Goal: Task Accomplishment & Management: Manage account settings

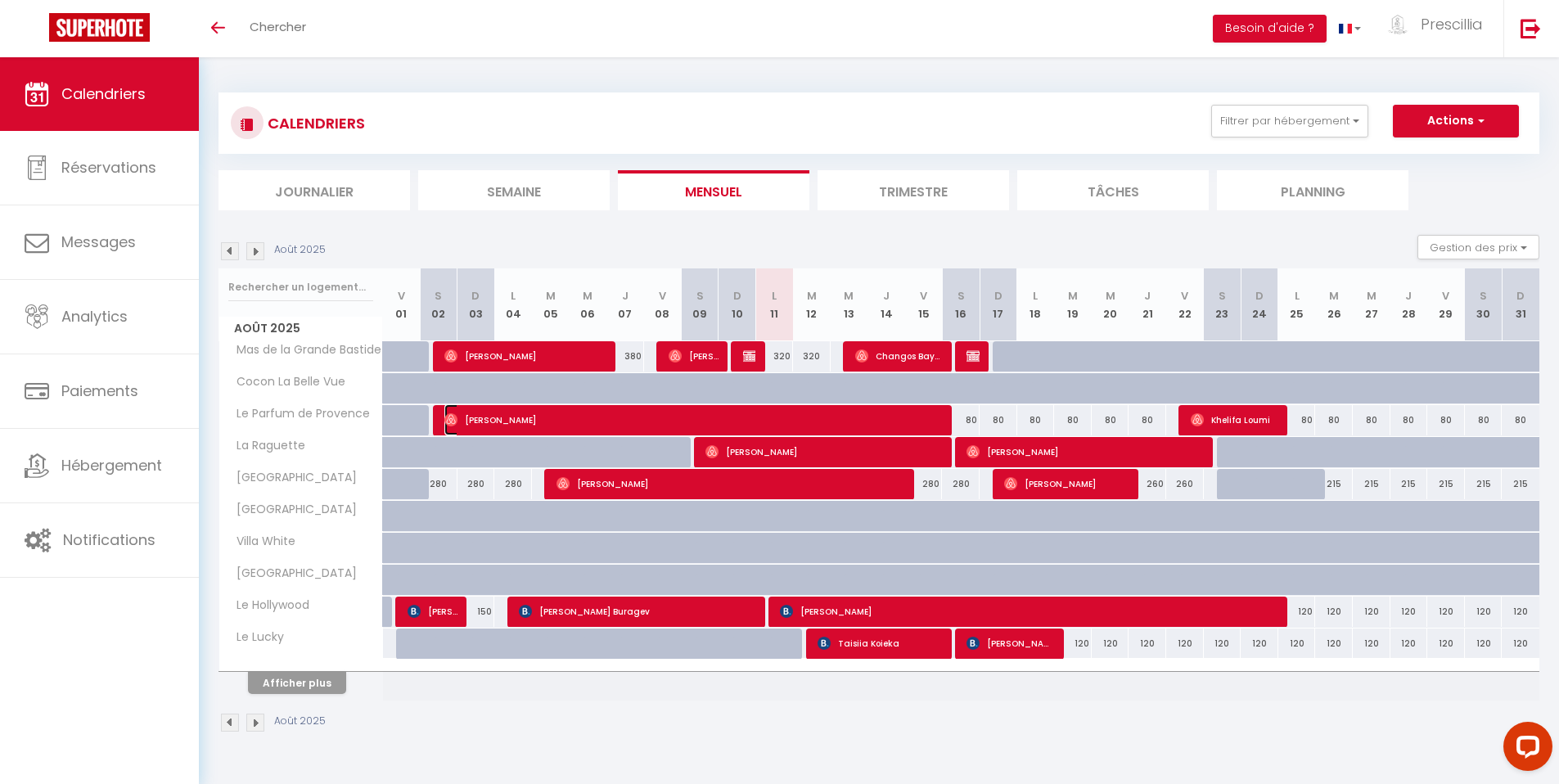
click at [524, 425] on span "[PERSON_NAME]" at bounding box center [695, 420] width 502 height 31
select select "OK"
select select "0"
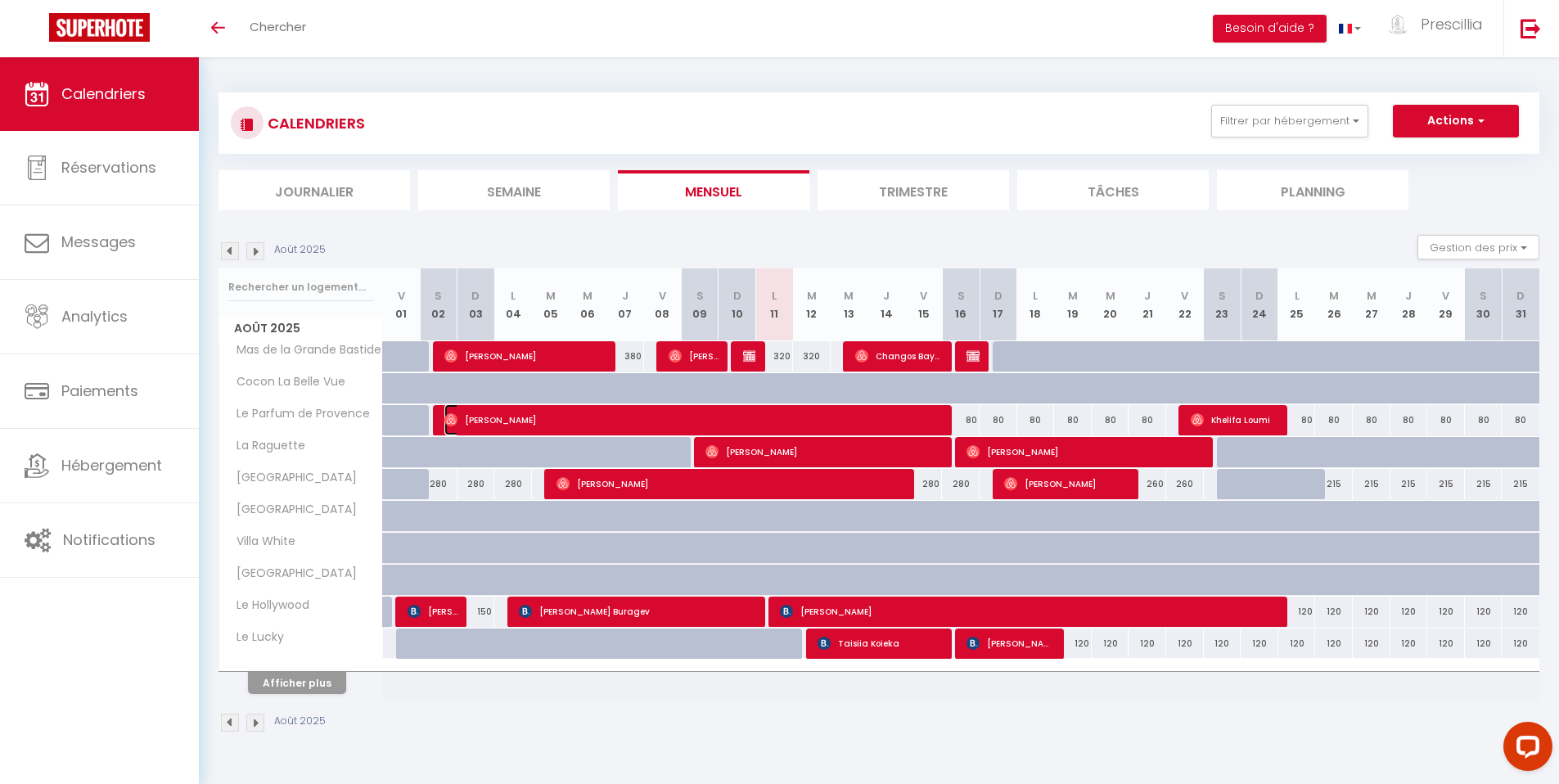
select select "1"
select select
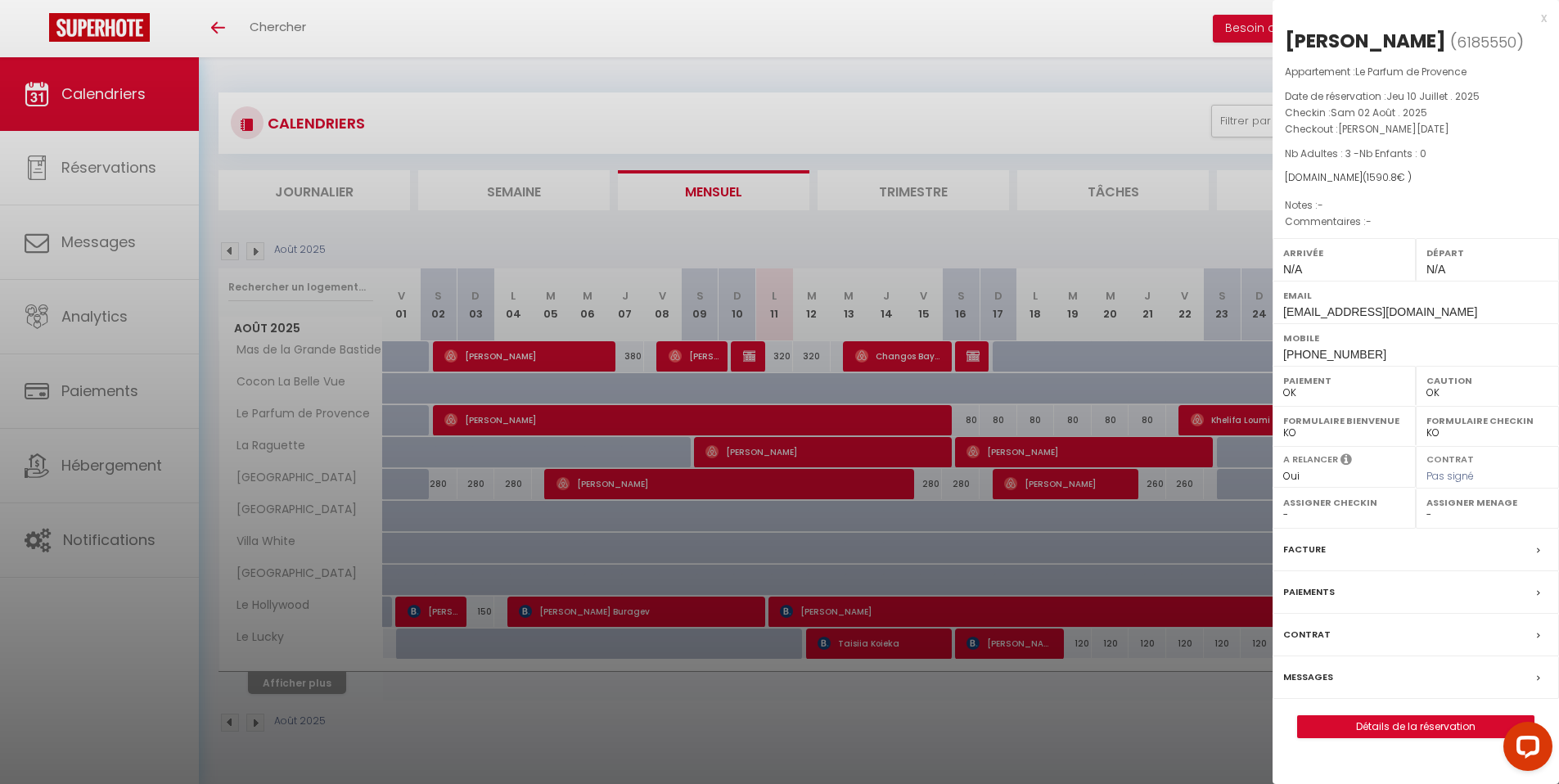
click at [230, 252] on div at bounding box center [779, 392] width 1559 height 784
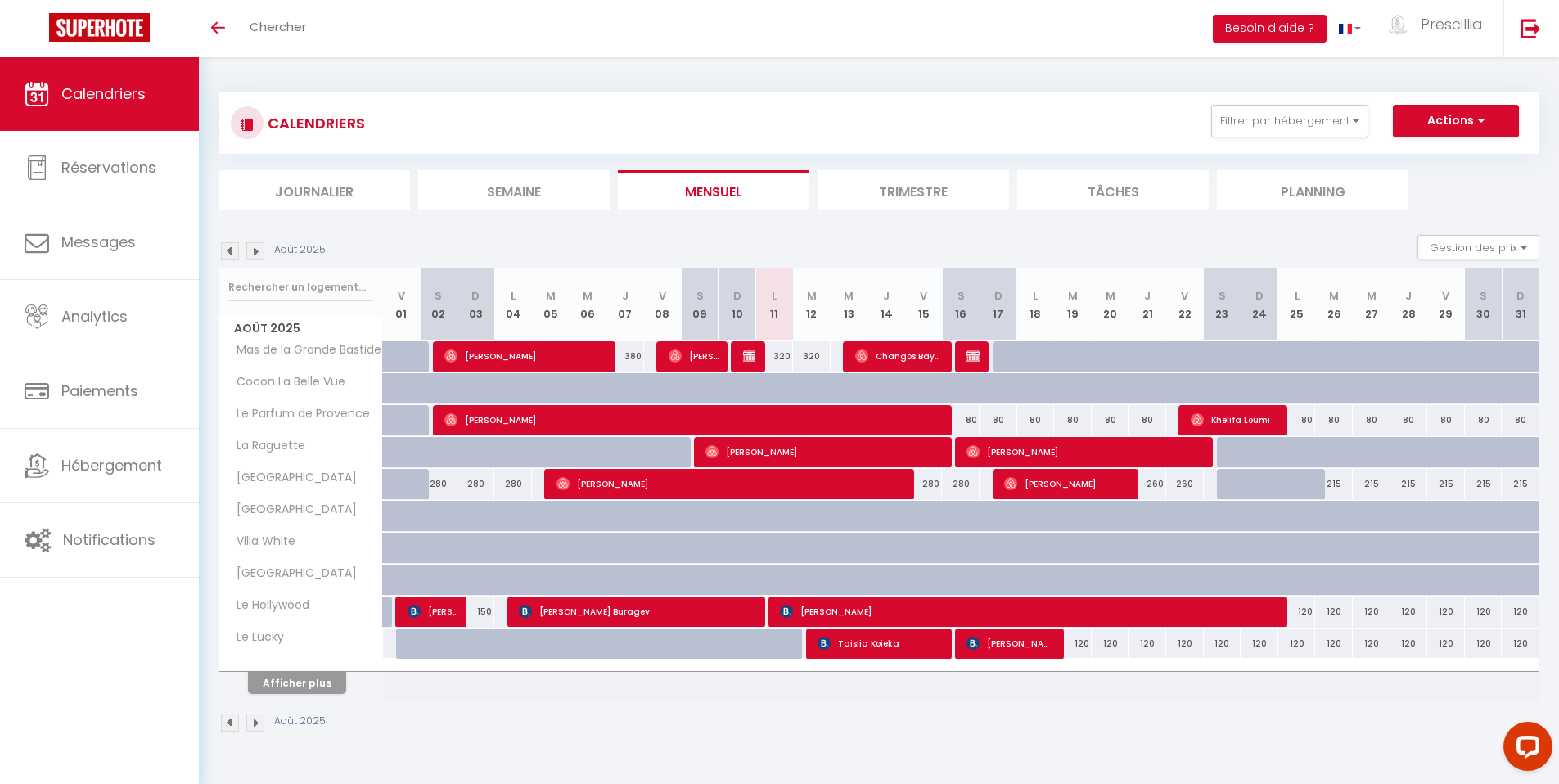
click at [231, 248] on img at bounding box center [229, 251] width 18 height 18
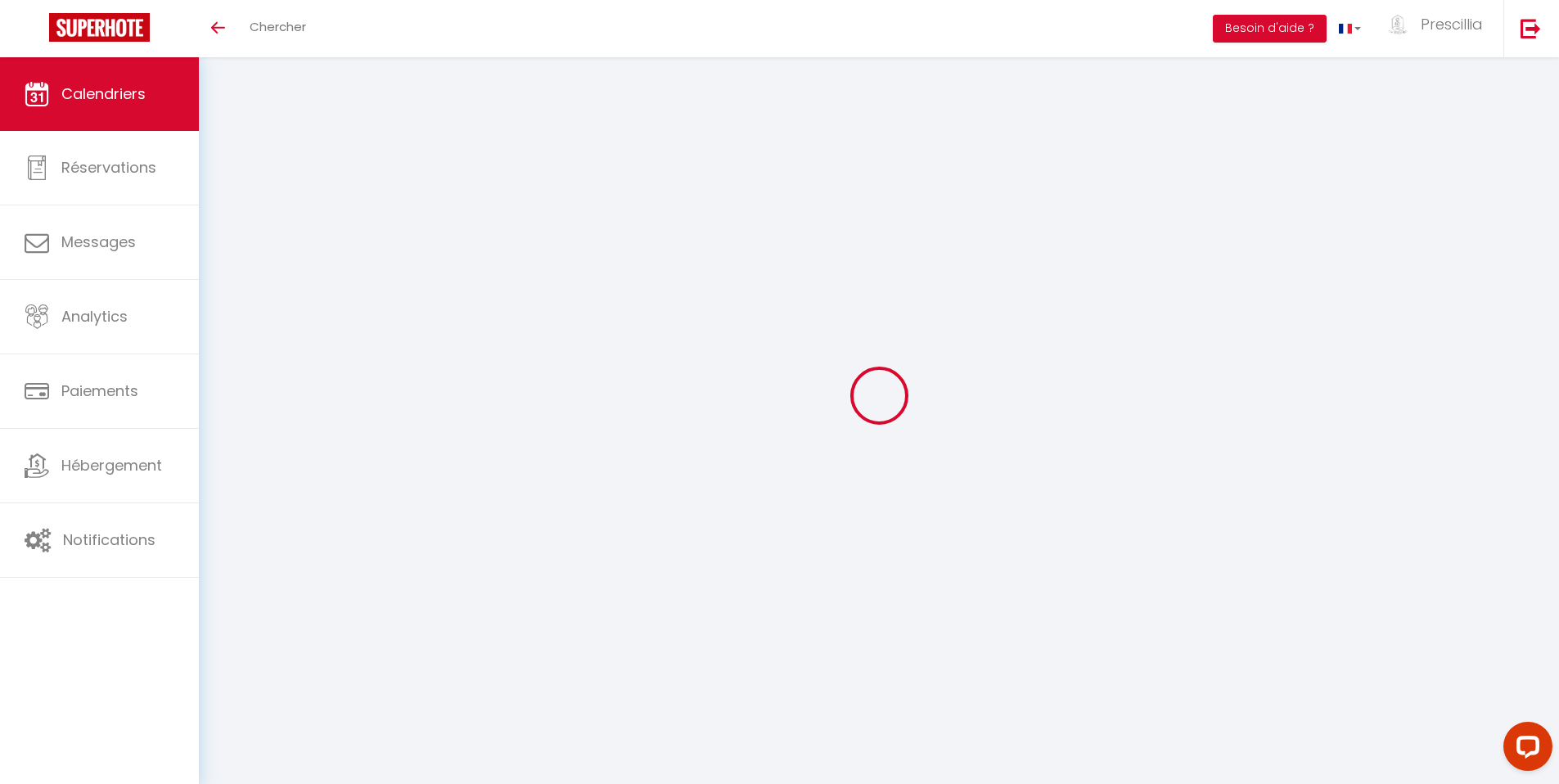
select select "0"
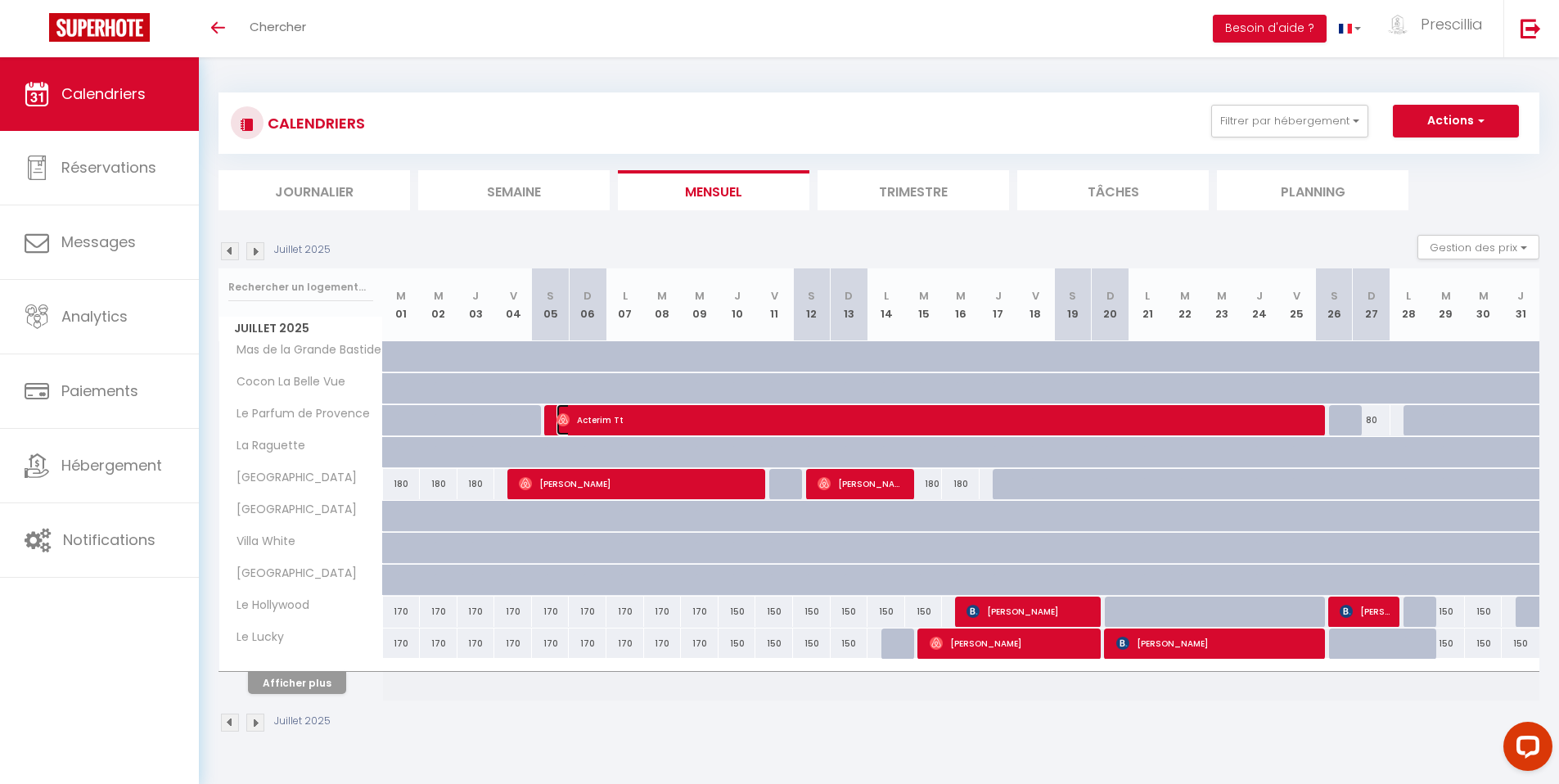
click at [666, 422] on span "Acterim Tt" at bounding box center [939, 420] width 765 height 31
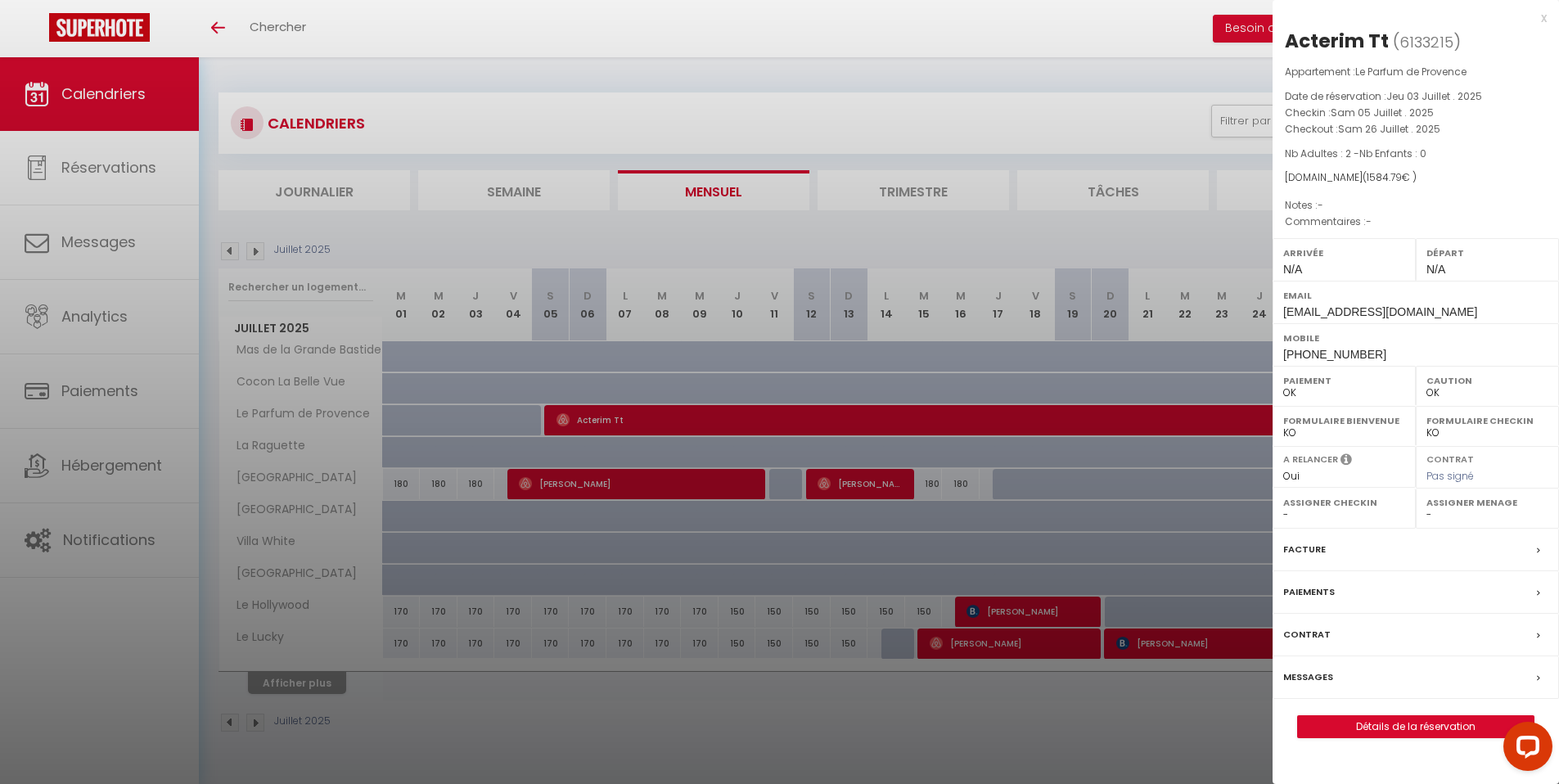
click at [1547, 21] on div "x Acterim Tt ( 6133215 ) Appartement : Le Parfum de Provence Date de réservatio…" at bounding box center [1415, 381] width 287 height 762
click at [1543, 18] on div "x" at bounding box center [1409, 17] width 274 height 20
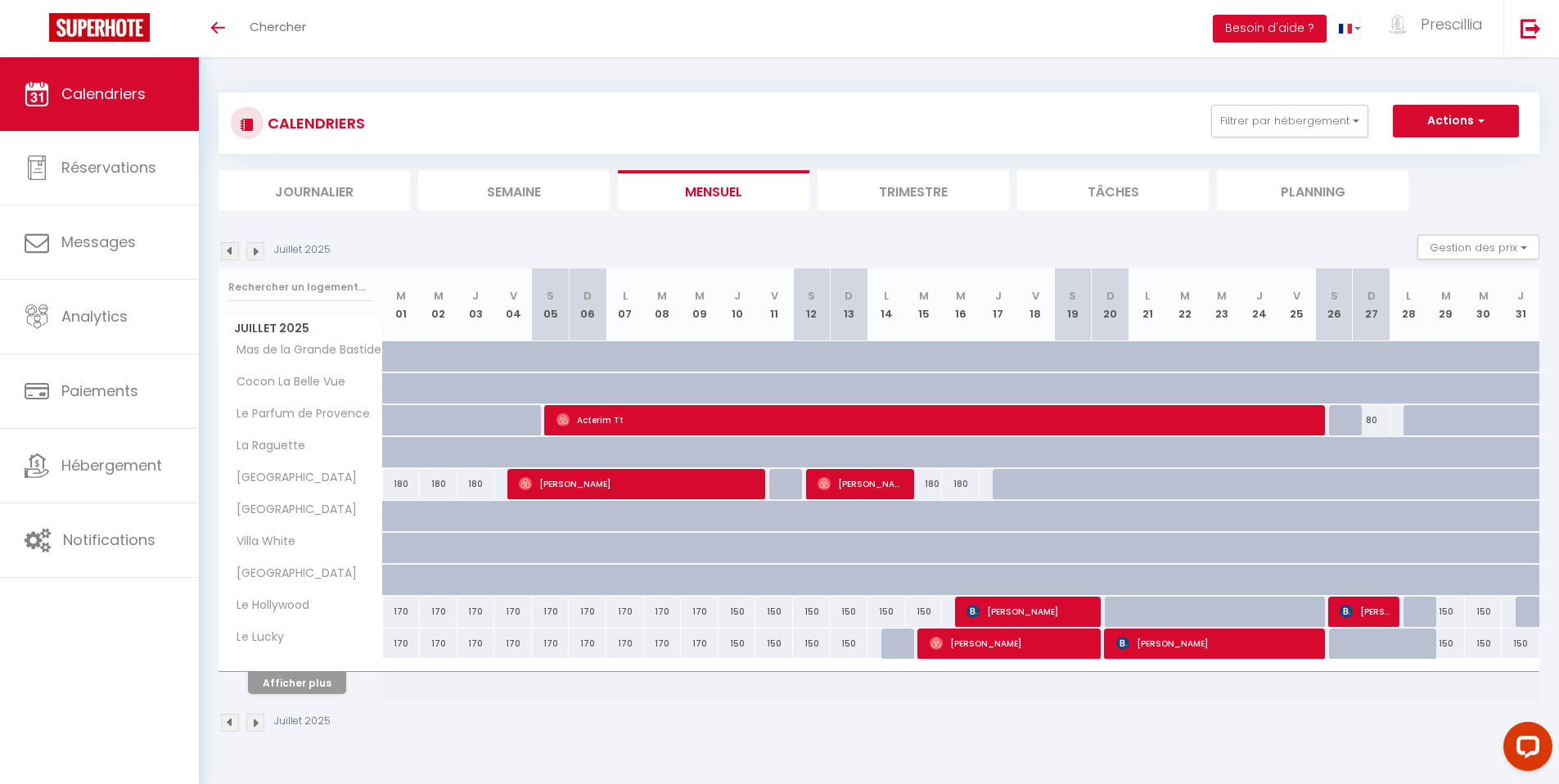
click at [1073, 80] on div "CALENDRIERS Filtrer par hébergement CANTON DE FAYENCE [GEOGRAPHIC_DATA] [GEOGRA…" at bounding box center [879, 413] width 1321 height 672
click at [258, 253] on img at bounding box center [255, 251] width 18 height 18
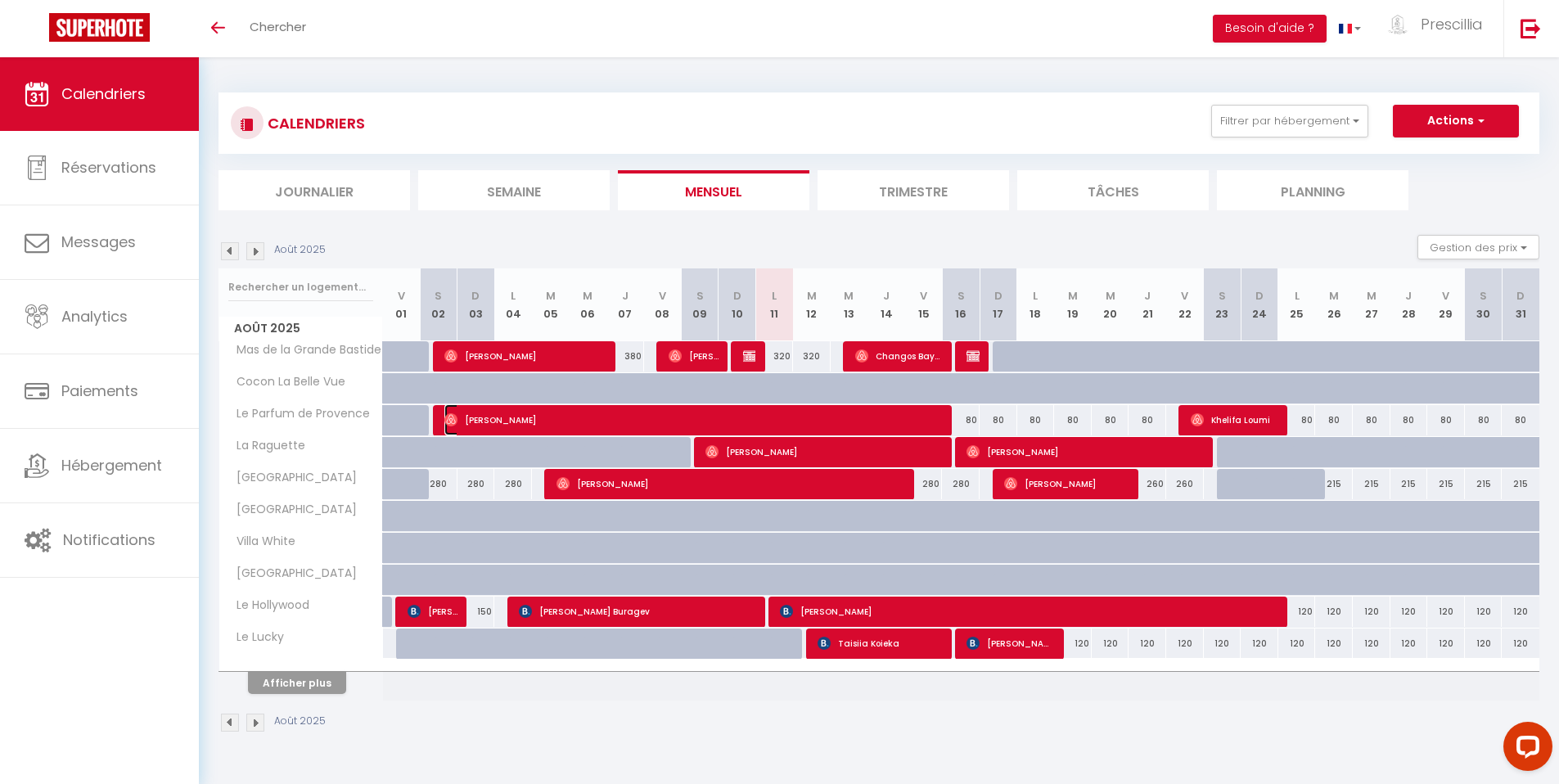
click at [931, 423] on span "[PERSON_NAME]" at bounding box center [695, 420] width 502 height 31
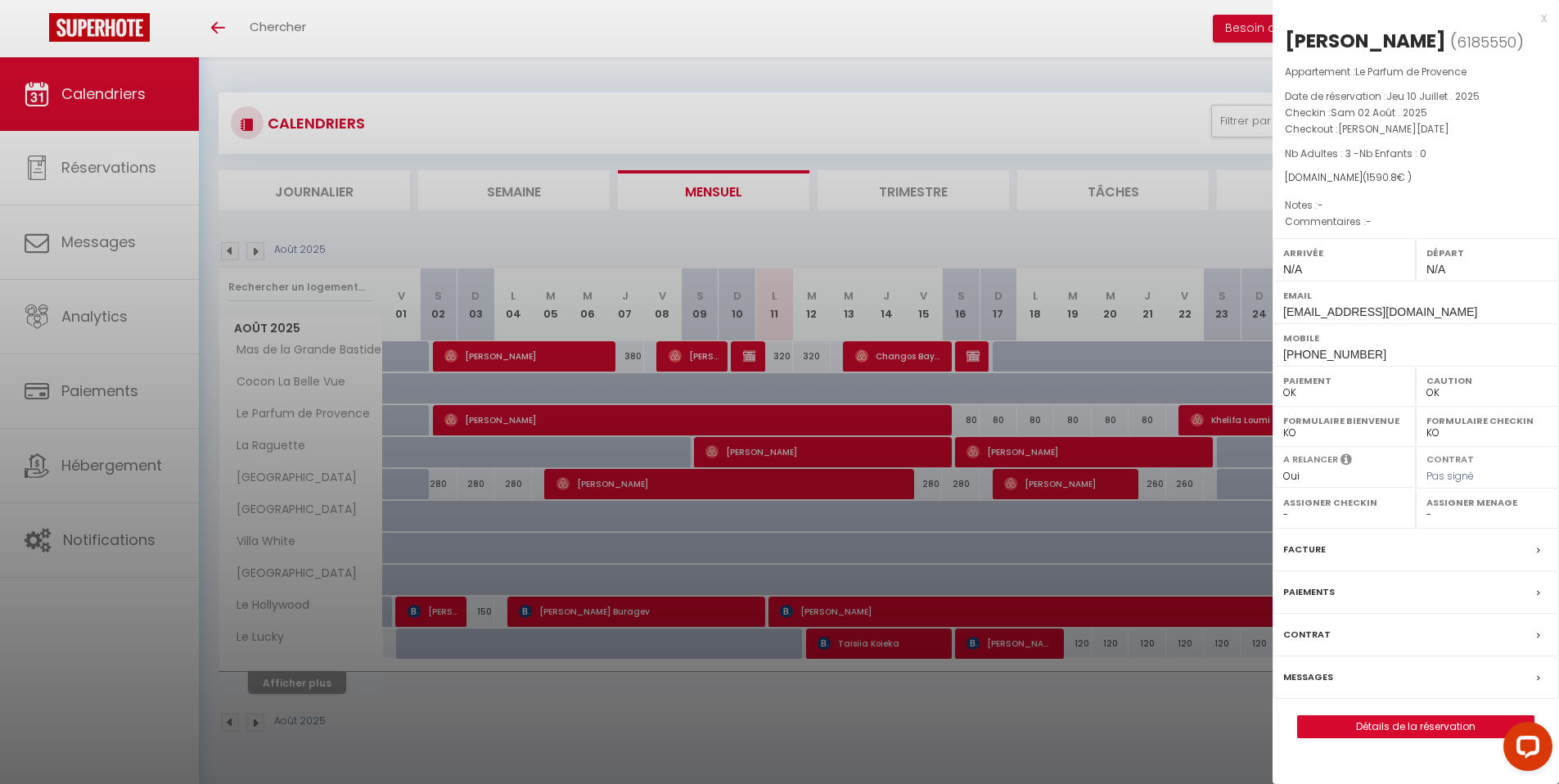
click at [1544, 21] on div "x" at bounding box center [1409, 17] width 274 height 20
